Goal: Task Accomplishment & Management: Manage account settings

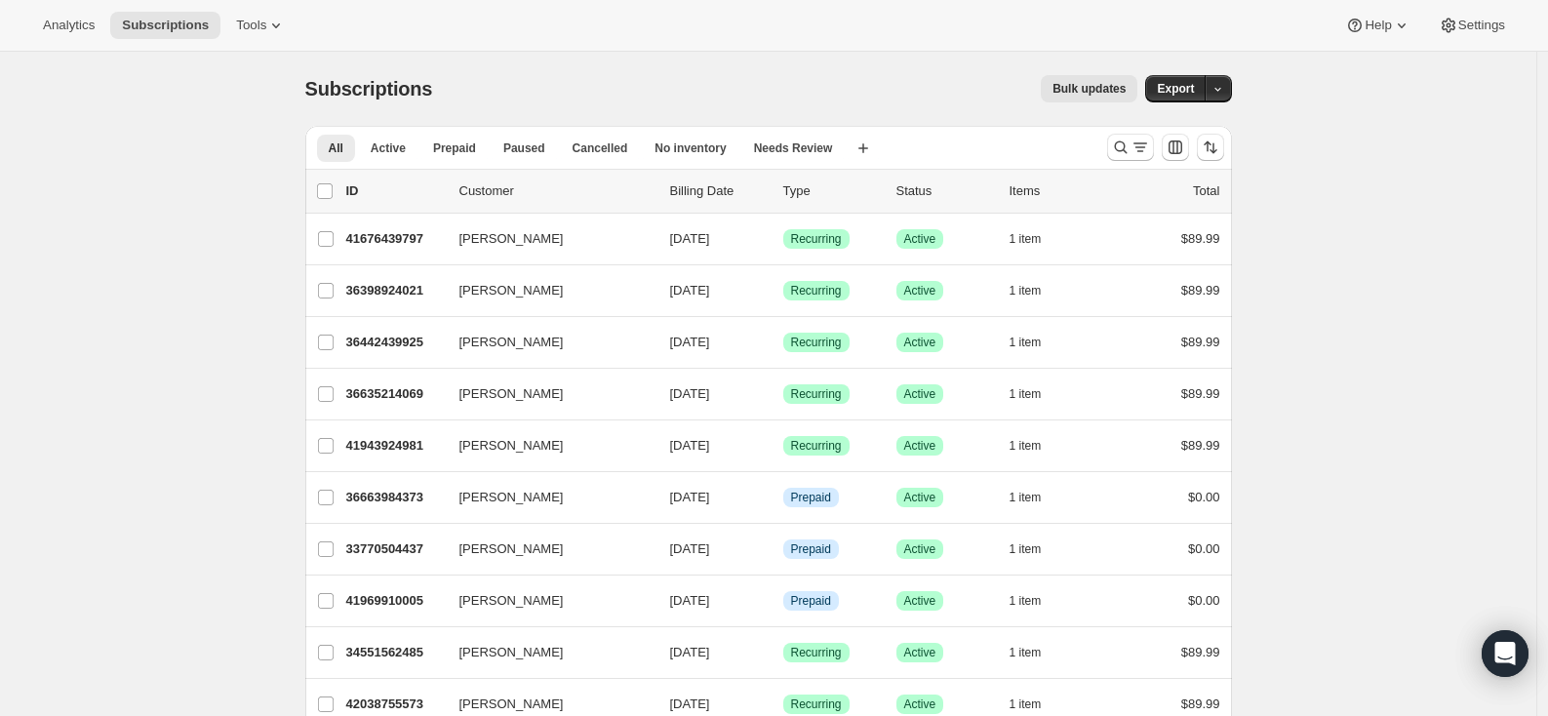
click at [1475, 26] on span "Settings" at bounding box center [1481, 26] width 47 height 16
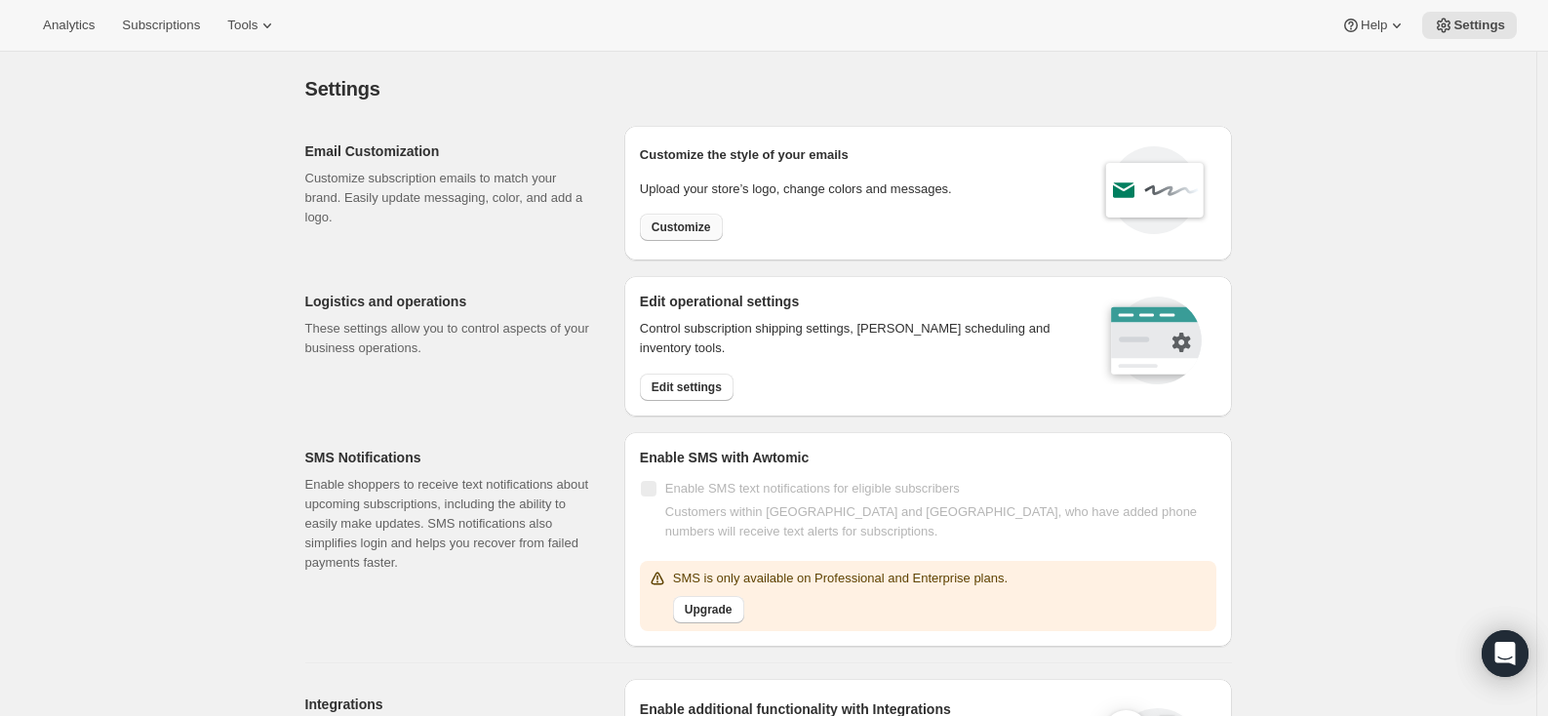
click at [679, 219] on span "Customize" at bounding box center [682, 227] width 60 height 16
select select "subscriptionMessage"
select select "5"
select select "15"
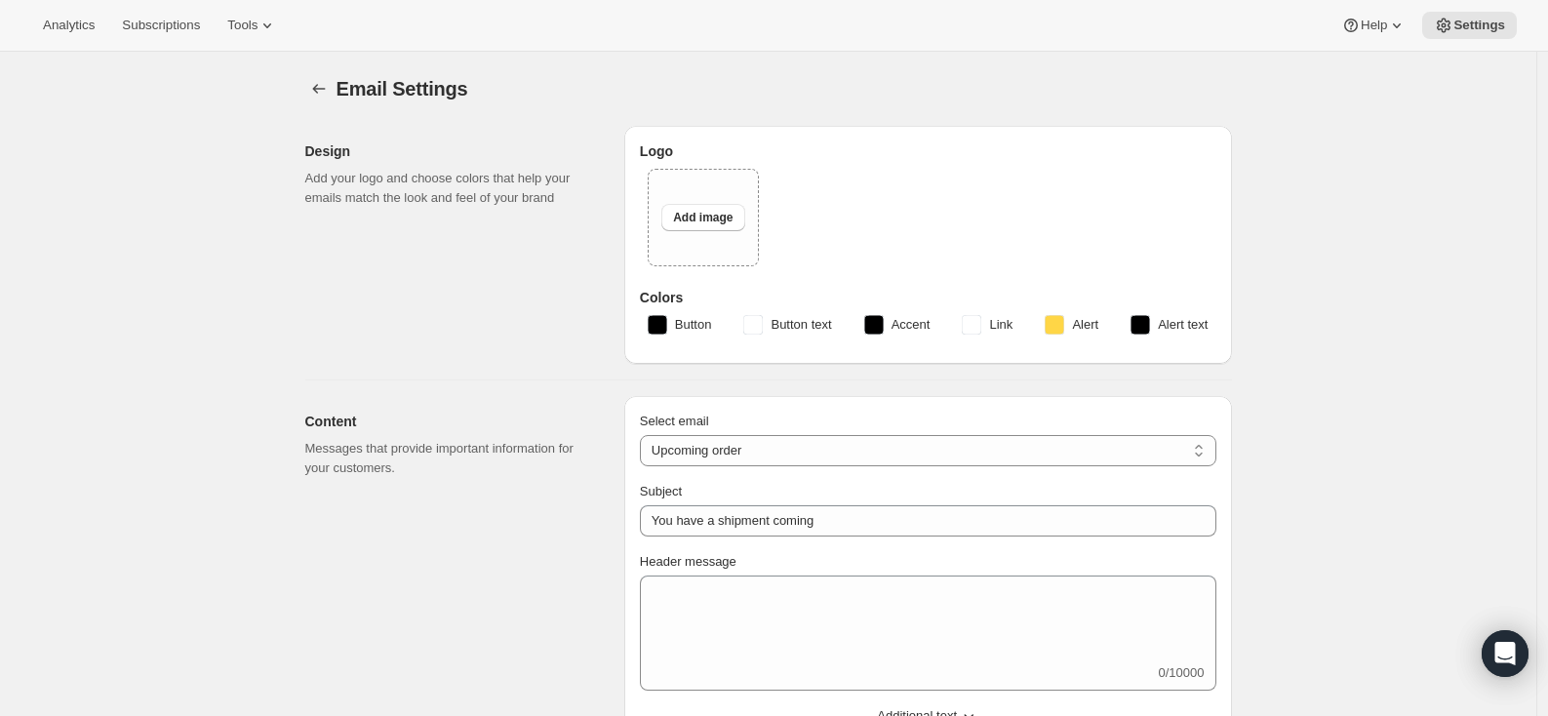
type input "Not long now"
type textarea "Just a quick note to let you know you have a Good Ember box coming soon!"
select select "3"
type input "Good Ember"
checkbox input "false"
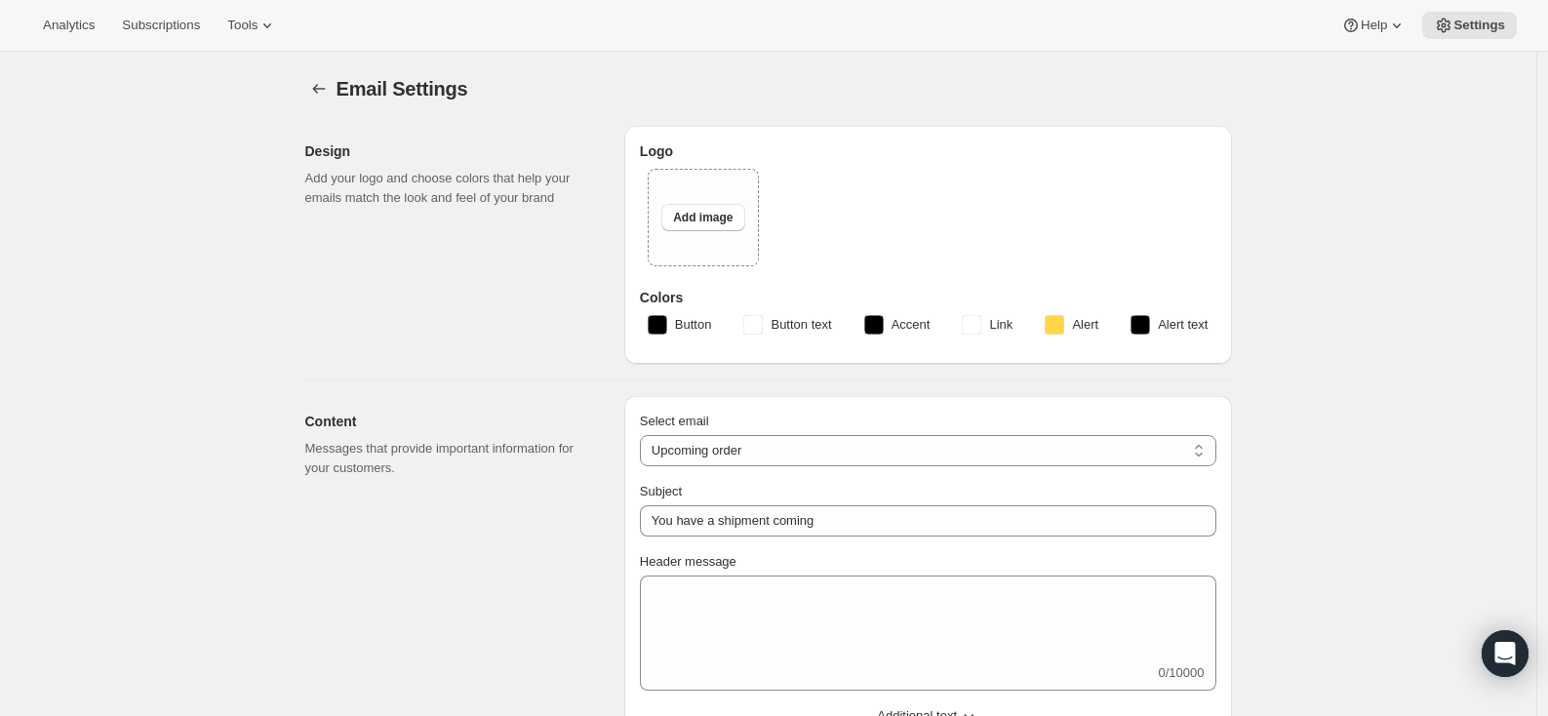
checkbox input "false"
type input "[EMAIL_ADDRESS][DOMAIN_NAME]"
checkbox input "true"
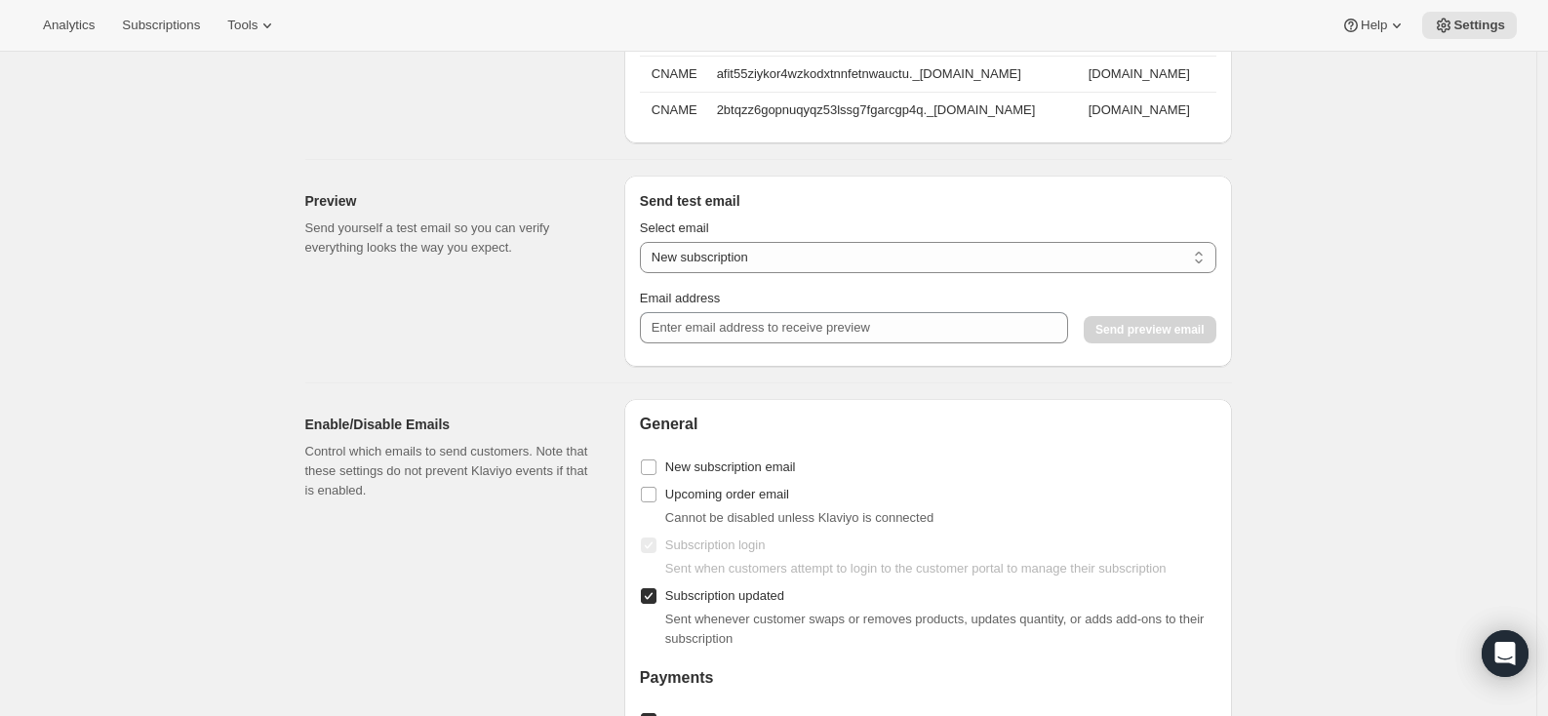
scroll to position [1523, 0]
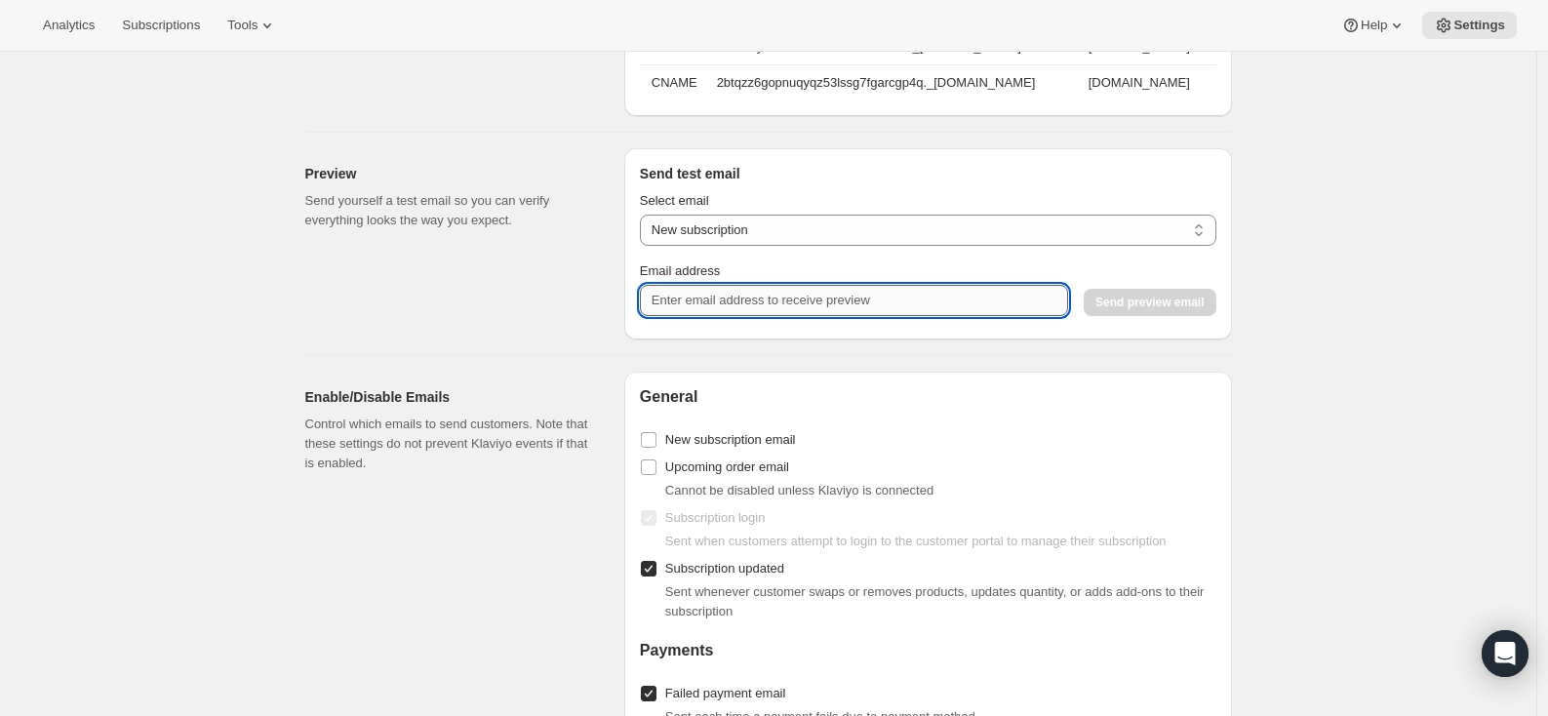
click at [726, 316] on input "Email address" at bounding box center [854, 300] width 428 height 31
type input "[EMAIL_ADDRESS][DOMAIN_NAME]"
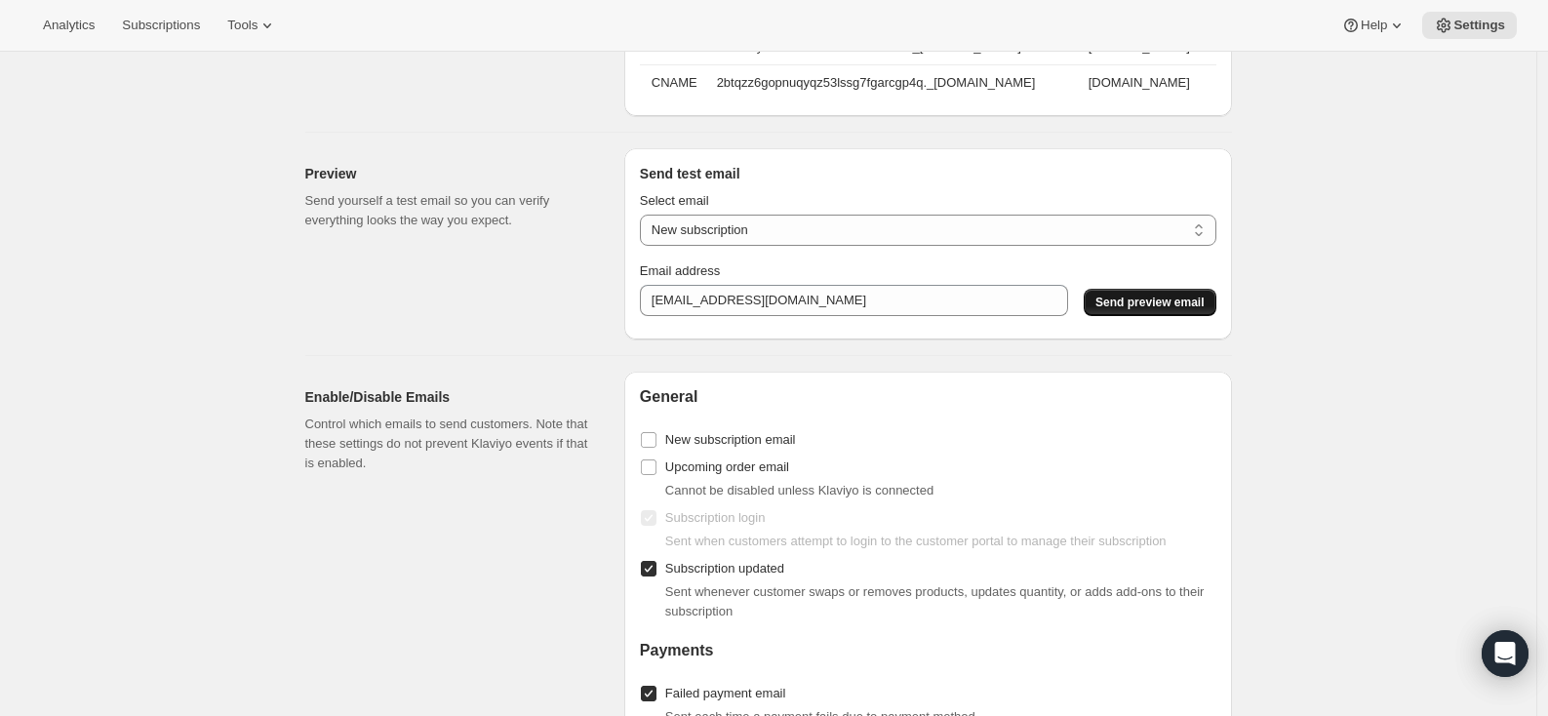
click at [1153, 310] on span "Send preview email" at bounding box center [1149, 303] width 108 height 16
click at [390, 334] on div "Preview Send yourself a test email so you can verify everything looks the way y…" at bounding box center [456, 243] width 303 height 191
drag, startPoint x: 861, startPoint y: 306, endPoint x: 597, endPoint y: 288, distance: 265.0
click at [597, 288] on div "Preview Send yourself a test email so you can verify everything looks the way y…" at bounding box center [761, 236] width 942 height 207
click at [735, 236] on select "New subscription Upcoming order Payment failure Delayed subscription Updated su…" at bounding box center [928, 230] width 577 height 31
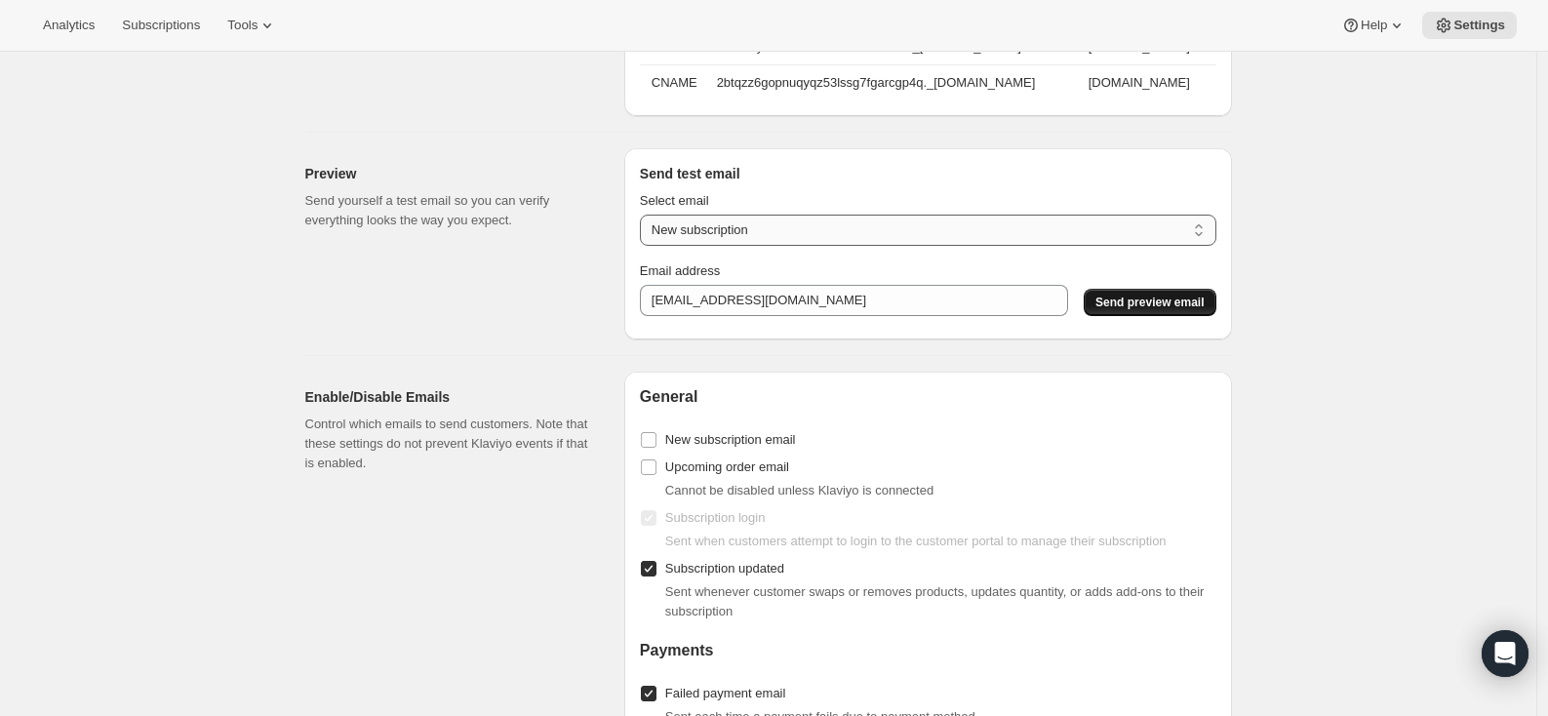
select select "upcoming-subscription_delayed"
click at [1142, 310] on span "Send preview email" at bounding box center [1149, 303] width 108 height 16
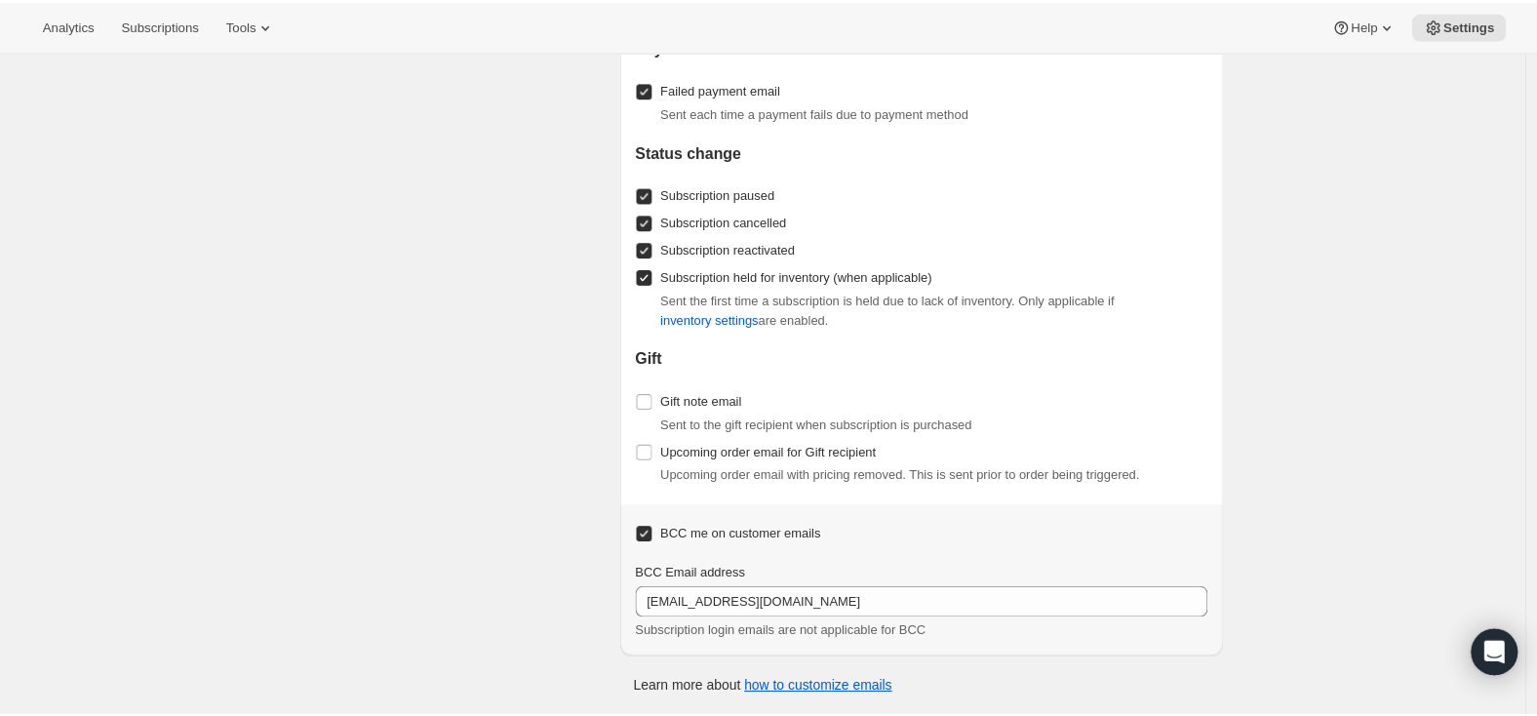
scroll to position [2138, 0]
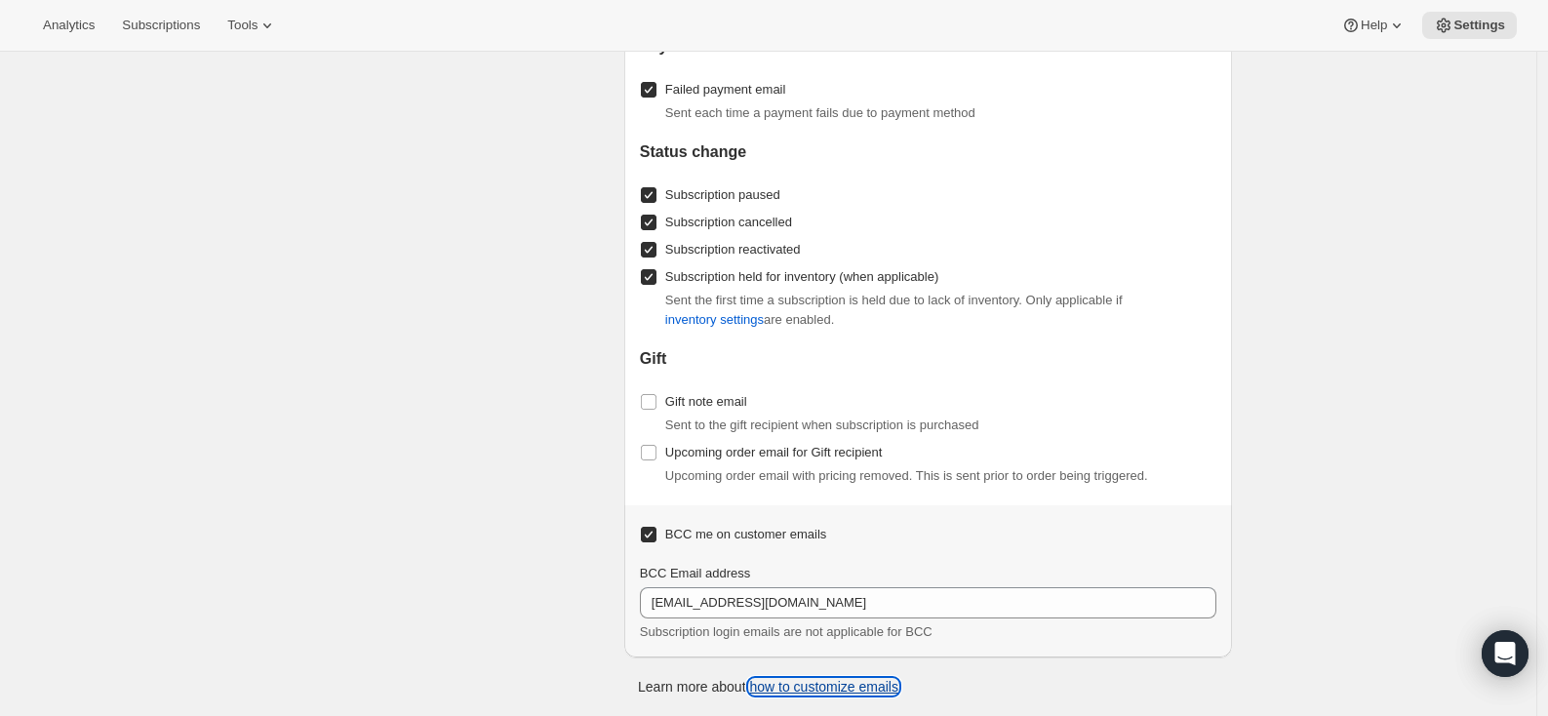
click at [796, 683] on link "how to customize emails" at bounding box center [823, 687] width 149 height 16
